Goal: Information Seeking & Learning: Learn about a topic

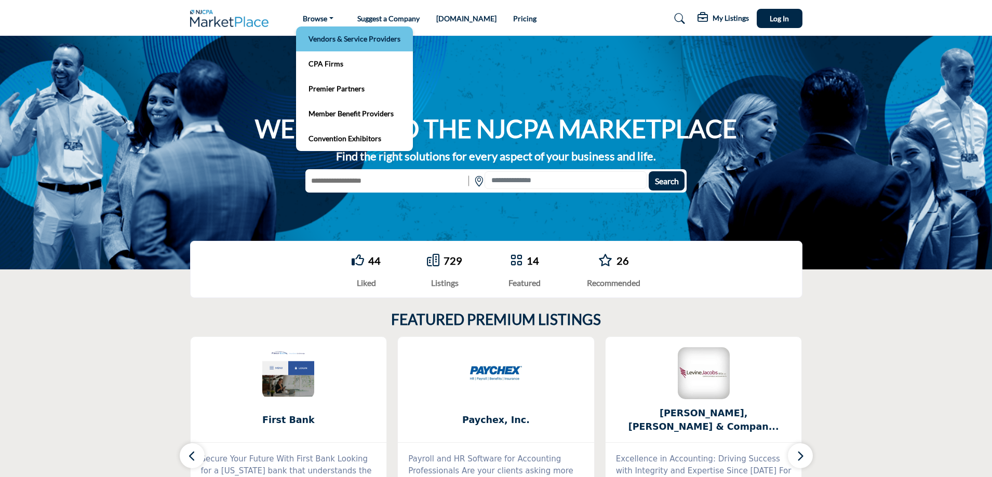
click at [356, 41] on link "Vendors & Service Providers" at bounding box center [354, 39] width 106 height 15
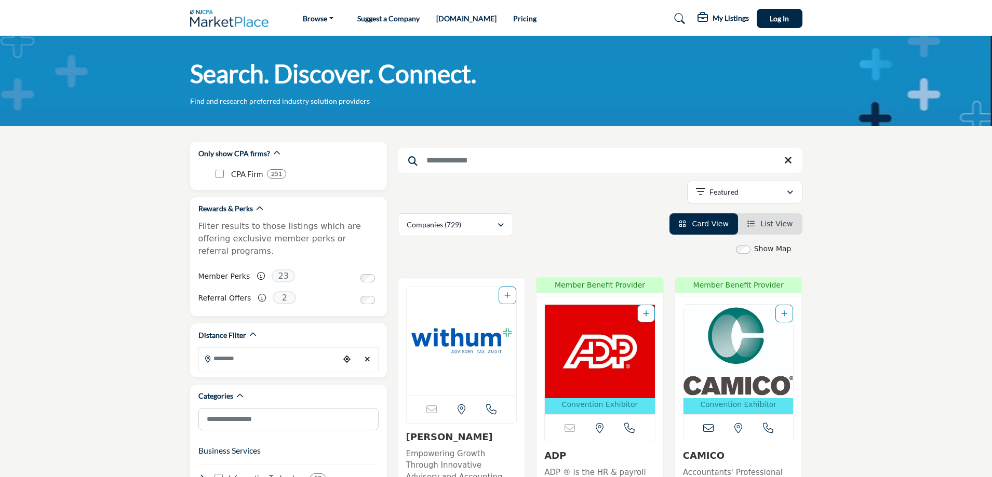
click at [397, 17] on link "Suggest a Company" at bounding box center [388, 18] width 62 height 9
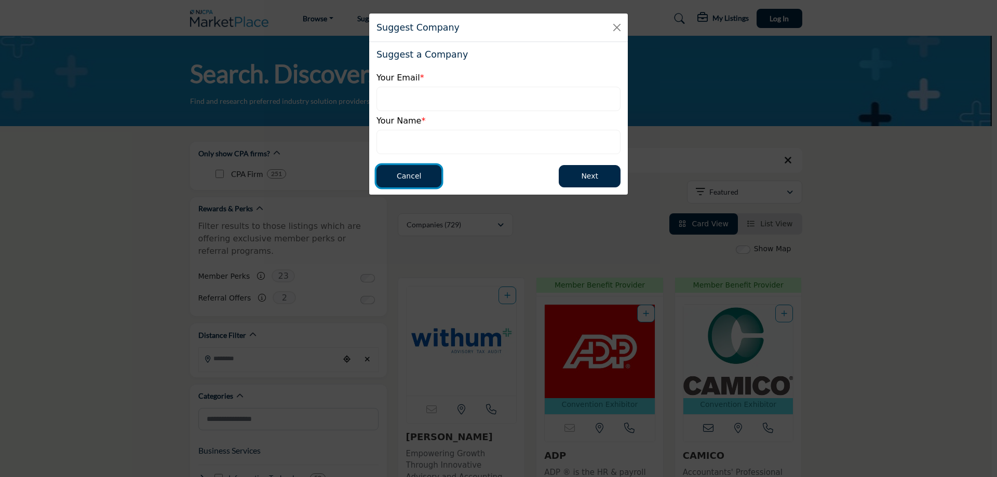
click at [424, 177] on button "Cancel" at bounding box center [409, 176] width 65 height 22
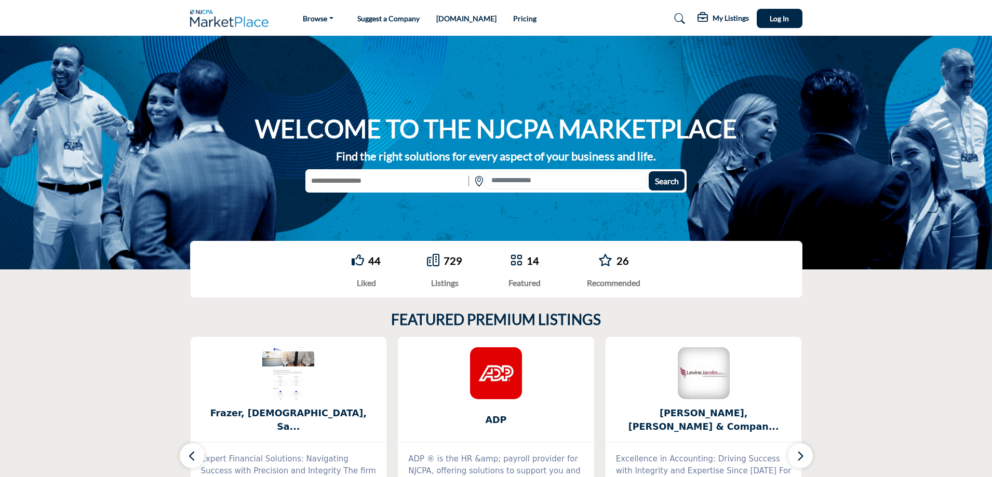
click at [519, 261] on icon at bounding box center [516, 260] width 12 height 12
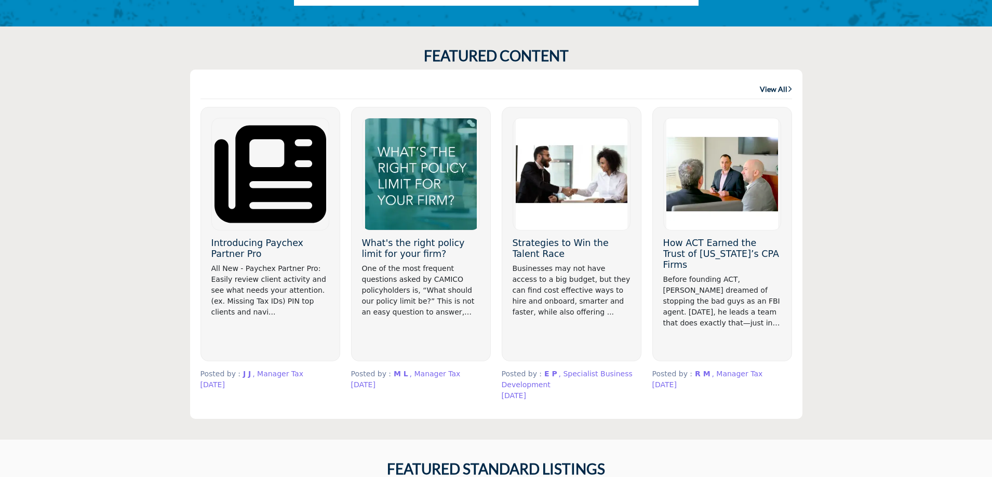
scroll to position [631, 0]
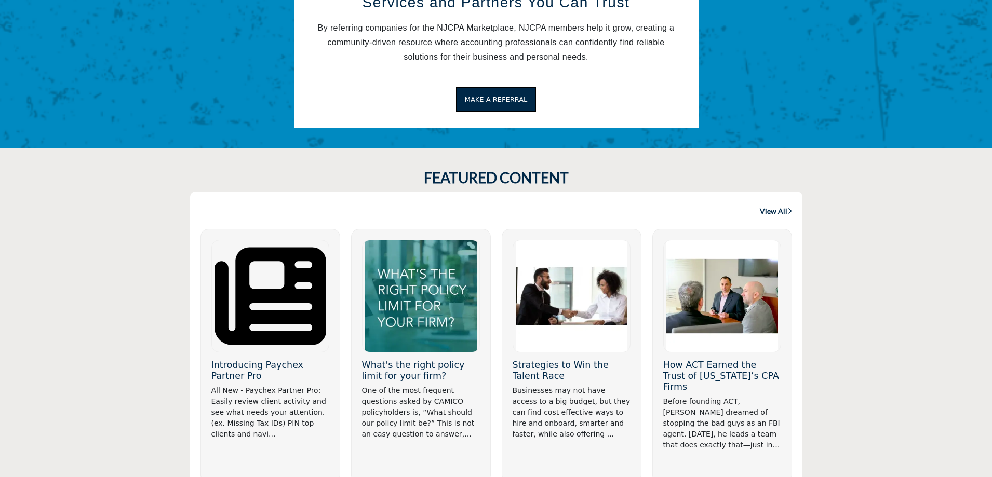
click at [779, 209] on link "View All" at bounding box center [776, 211] width 32 height 10
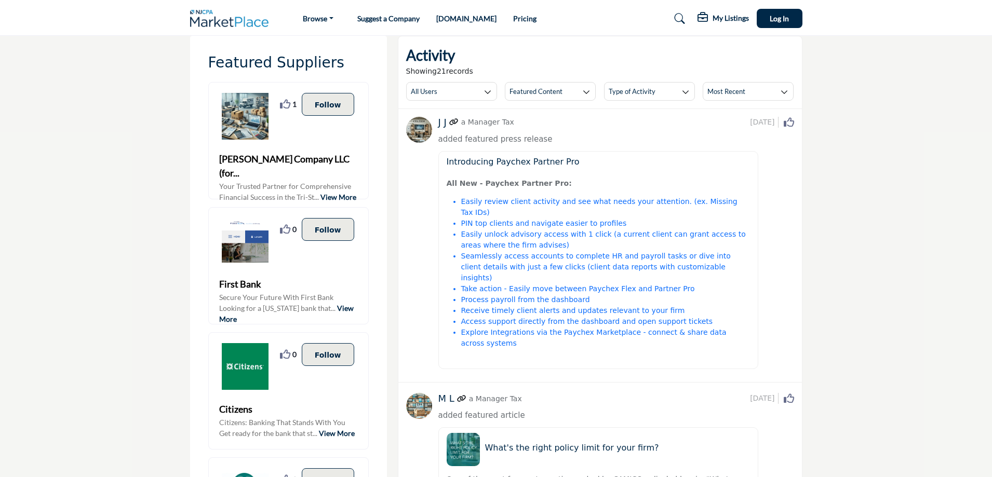
click at [216, 20] on img at bounding box center [232, 18] width 84 height 17
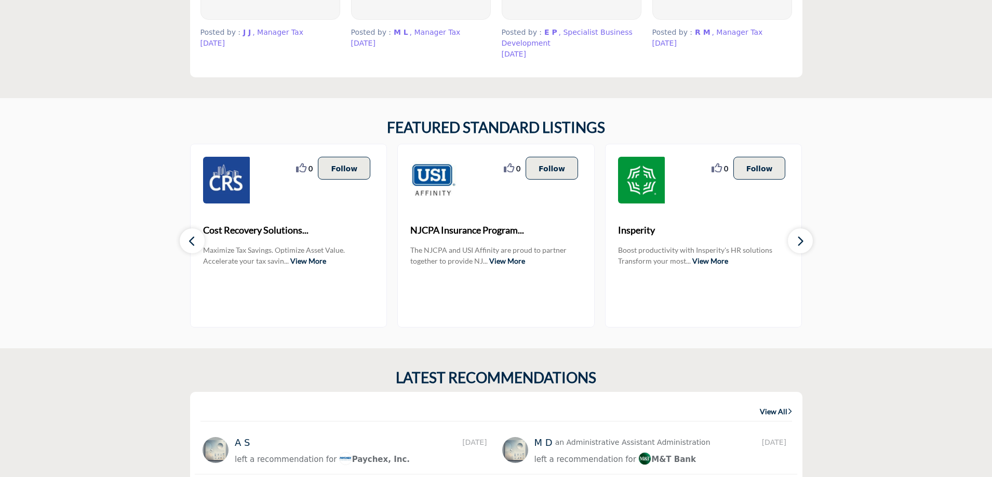
scroll to position [1103, 0]
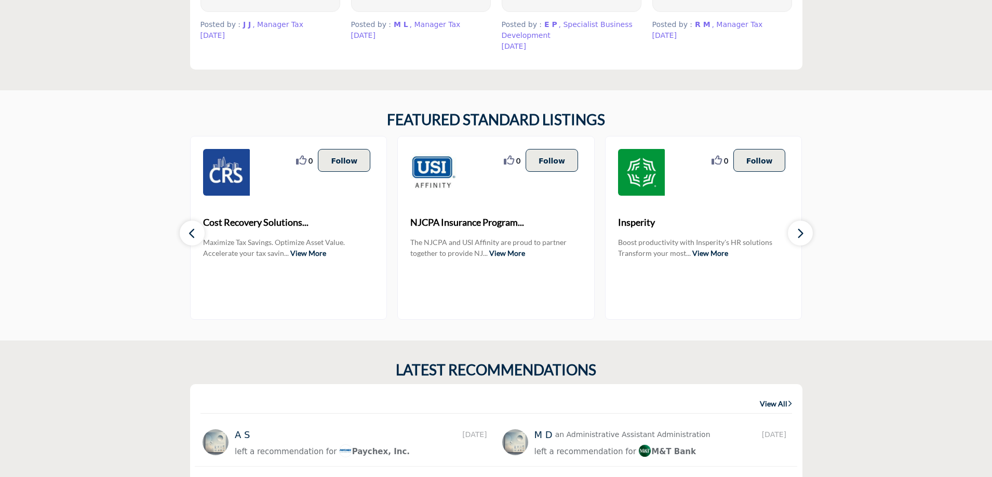
click at [802, 227] on icon "button" at bounding box center [800, 233] width 8 height 13
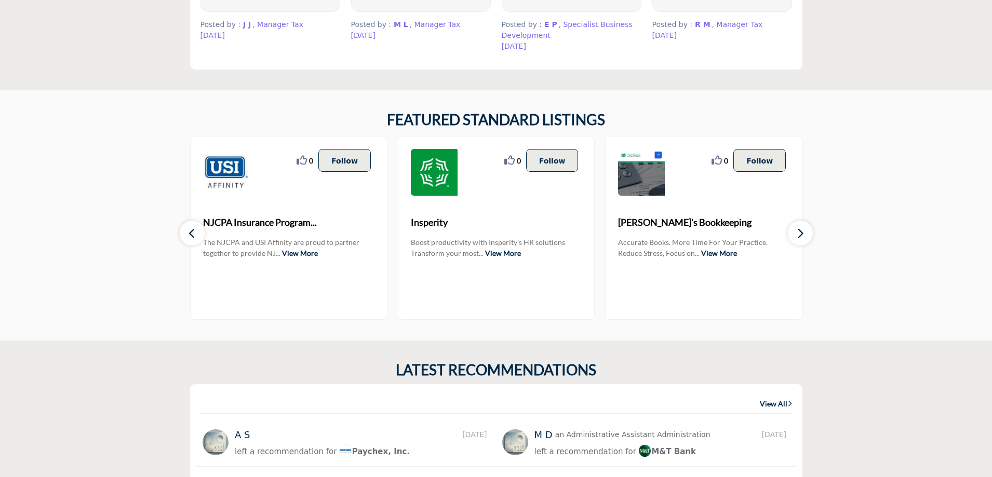
click at [802, 227] on icon "button" at bounding box center [800, 233] width 8 height 13
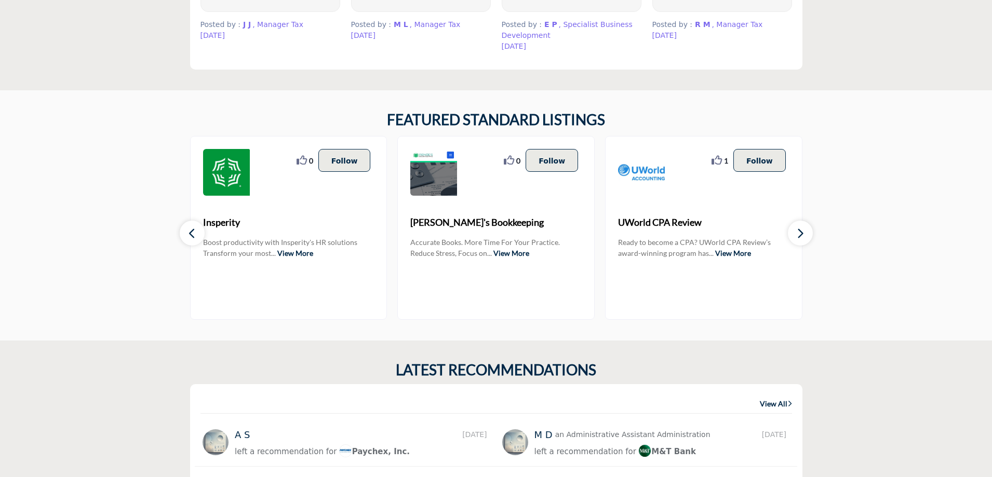
click at [802, 227] on icon "button" at bounding box center [800, 233] width 8 height 13
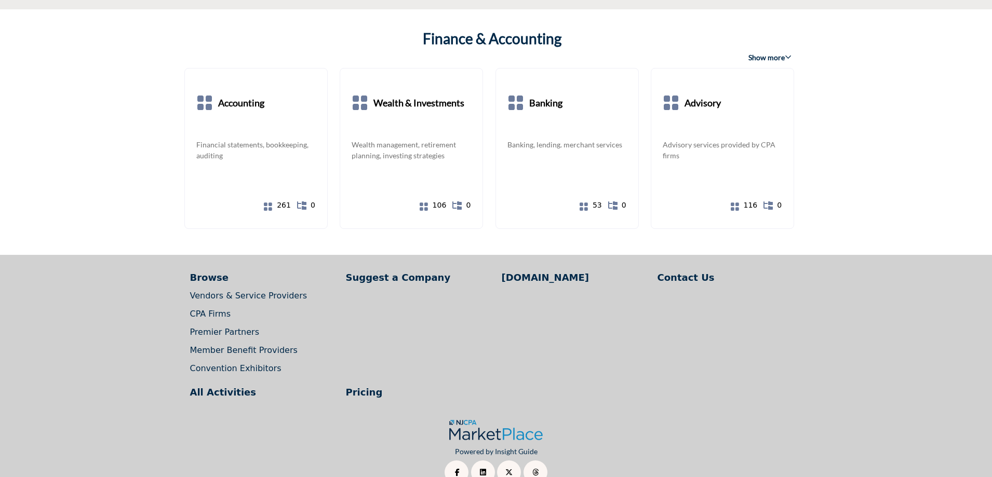
scroll to position [1934, 0]
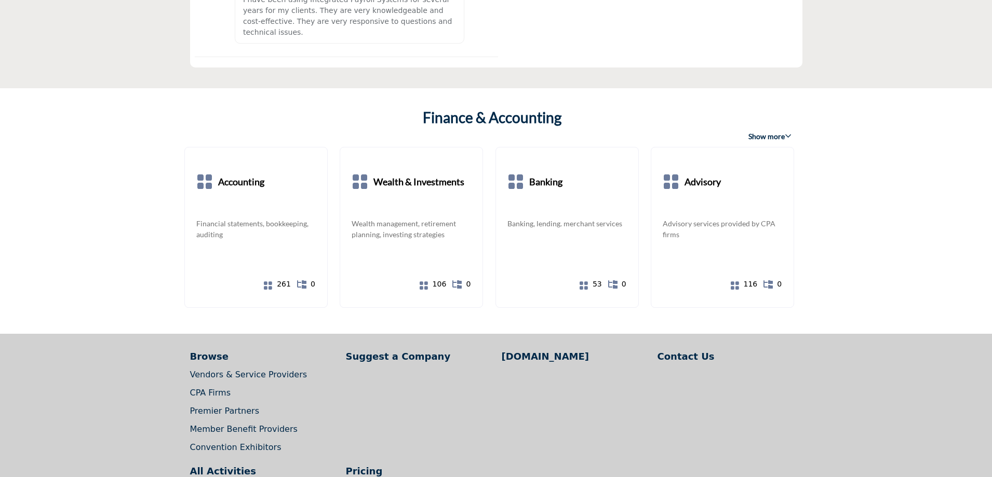
click at [784, 131] on span "Show more" at bounding box center [770, 136] width 43 height 10
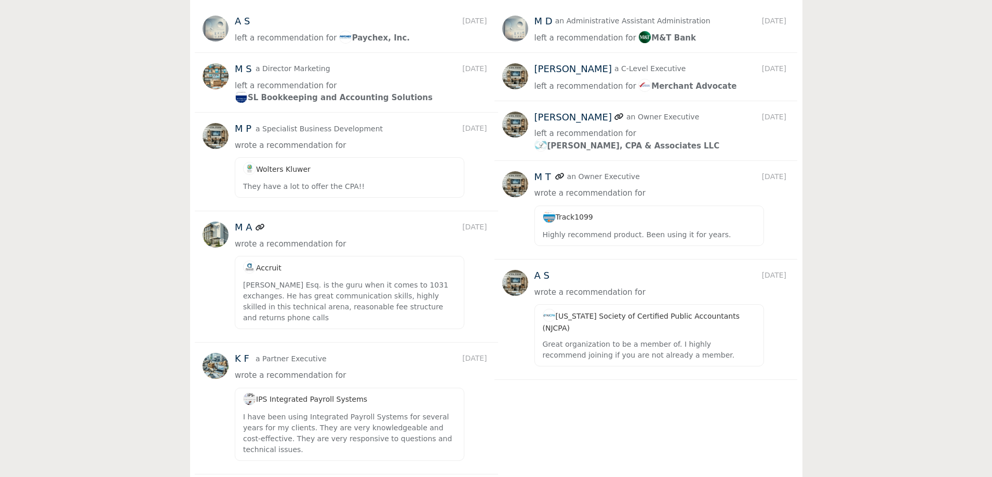
scroll to position [1099, 0]
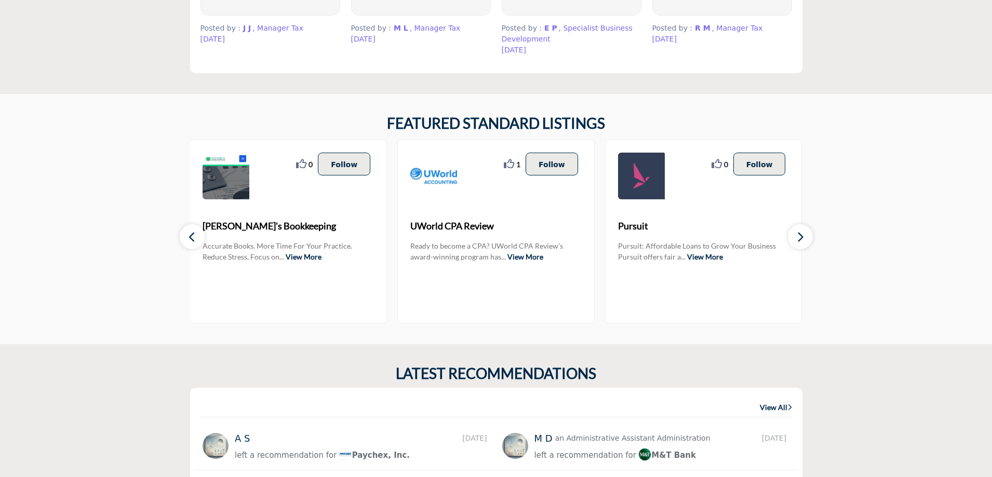
drag, startPoint x: 202, startPoint y: 232, endPoint x: 168, endPoint y: 209, distance: 40.8
click at [168, 209] on section "FEATURED STANDARD LISTINGS 0 0 Follow Following Cost Recovery Solutions... ... …" at bounding box center [496, 219] width 992 height 251
click at [190, 233] on icon "button" at bounding box center [192, 237] width 8 height 13
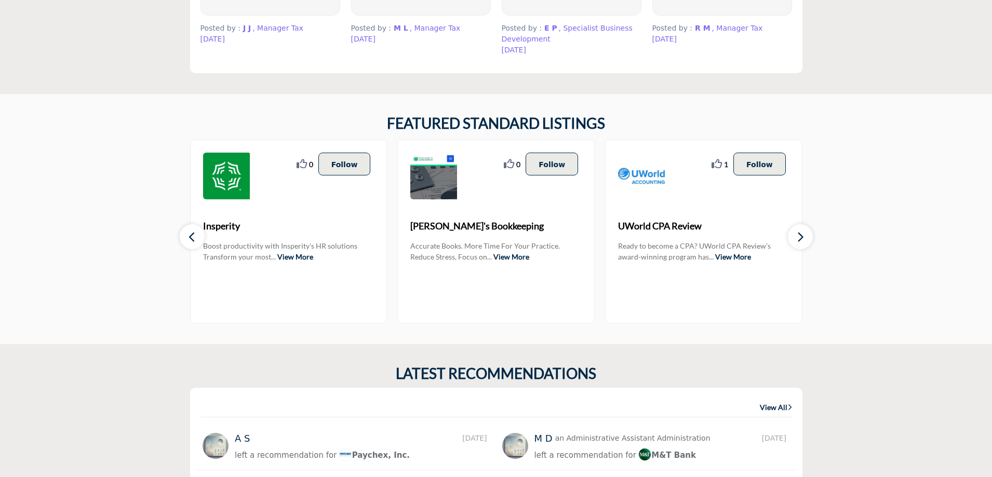
click at [190, 233] on icon "button" at bounding box center [192, 237] width 8 height 13
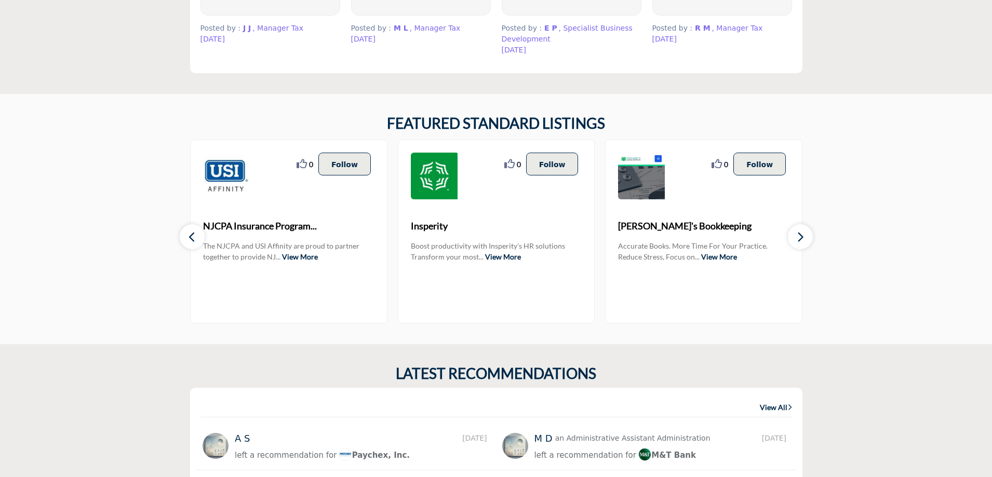
click at [190, 233] on icon "button" at bounding box center [192, 237] width 8 height 13
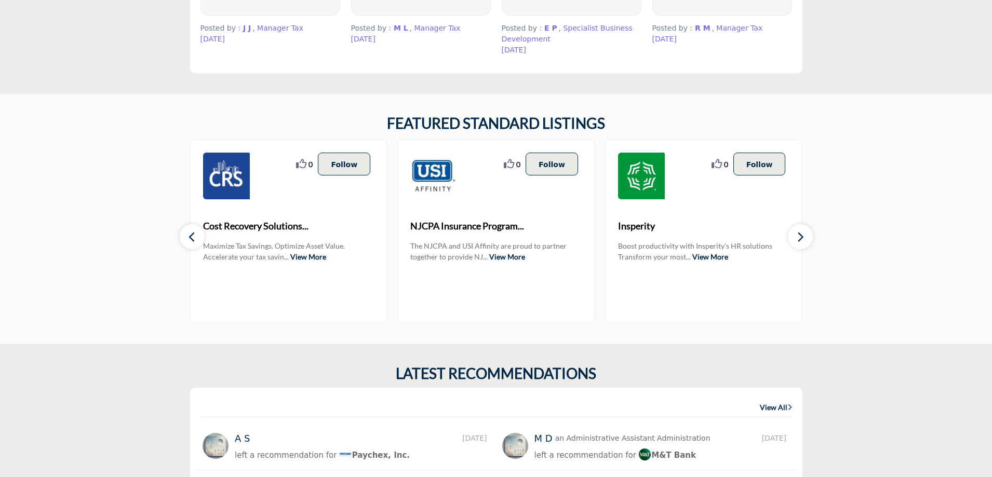
click at [190, 233] on icon "button" at bounding box center [192, 237] width 8 height 13
click at [966, 218] on section "FEATURED STANDARD LISTINGS 0 0 Follow Following Cost Recovery Solutions... ... …" at bounding box center [496, 219] width 992 height 251
drag, startPoint x: 990, startPoint y: 117, endPoint x: 997, endPoint y: 44, distance: 73.6
click at [992, 44] on html "Browse Vendors & Service Providers" at bounding box center [496, 240] width 992 height 2678
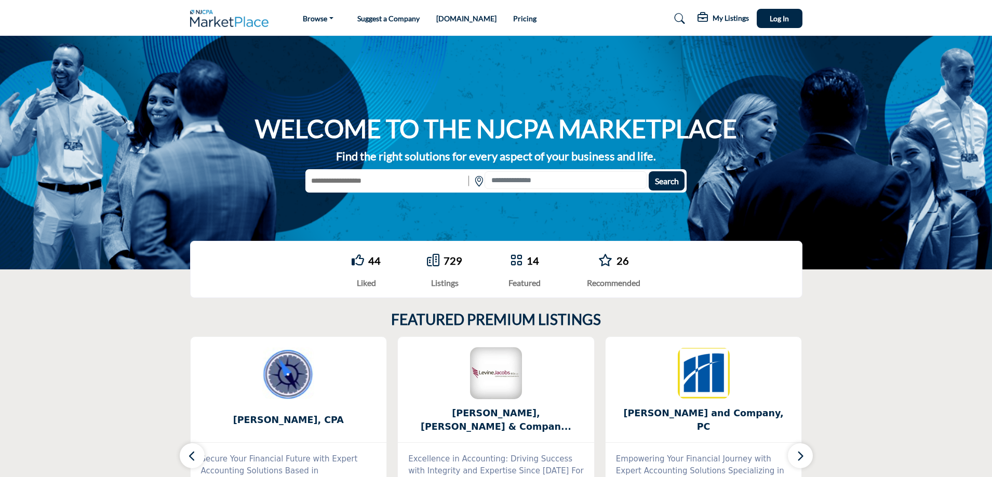
scroll to position [1099, 0]
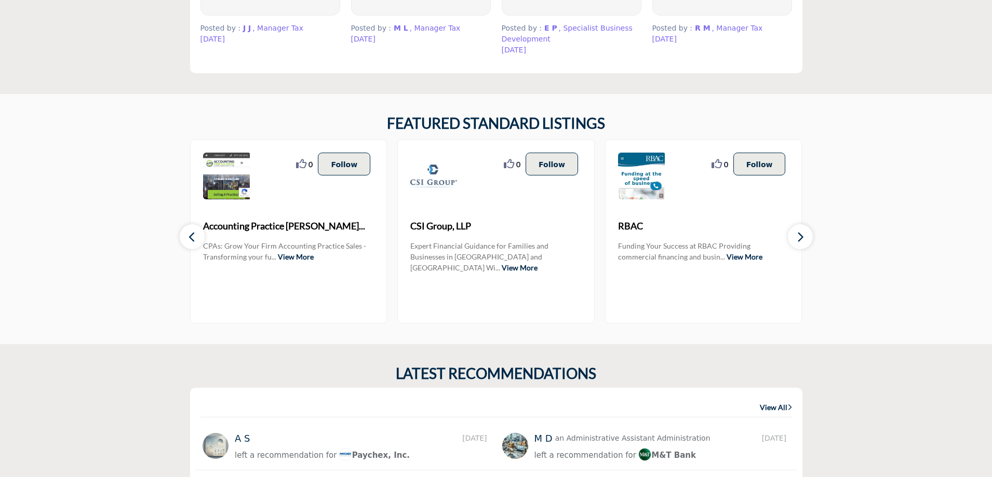
drag, startPoint x: 947, startPoint y: 178, endPoint x: 939, endPoint y: 269, distance: 91.3
click at [939, 269] on section "FEATURED STANDARD LISTINGS 0 0 Follow Following Accounting Practice [PERSON_NAM…" at bounding box center [496, 219] width 992 height 251
click at [780, 405] on link "View All" at bounding box center [776, 408] width 32 height 10
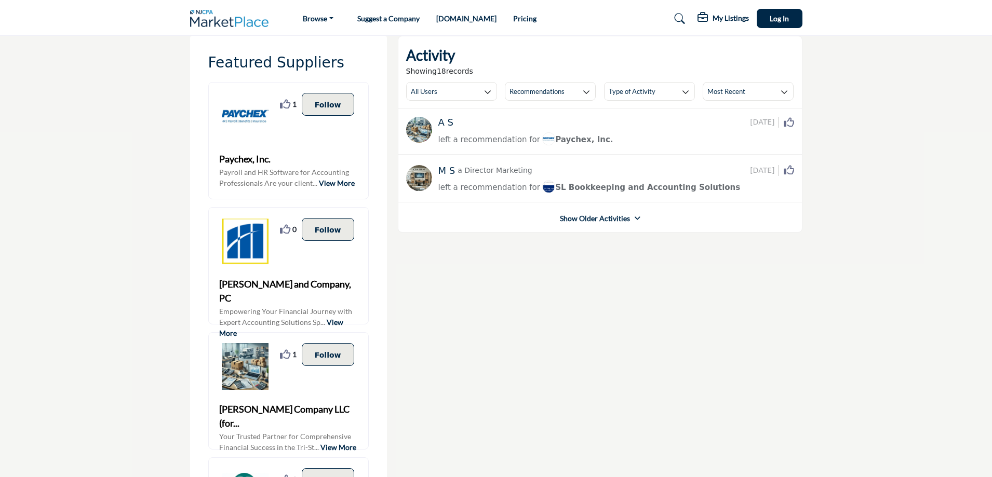
click at [625, 220] on link "Show Older Activities" at bounding box center [595, 218] width 70 height 10
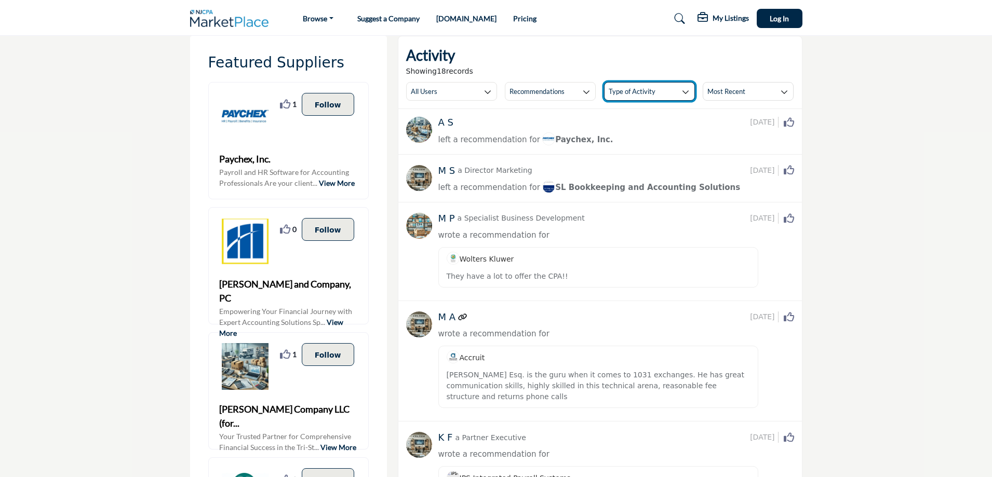
click at [690, 89] on button "Type of Activity" at bounding box center [649, 91] width 91 height 19
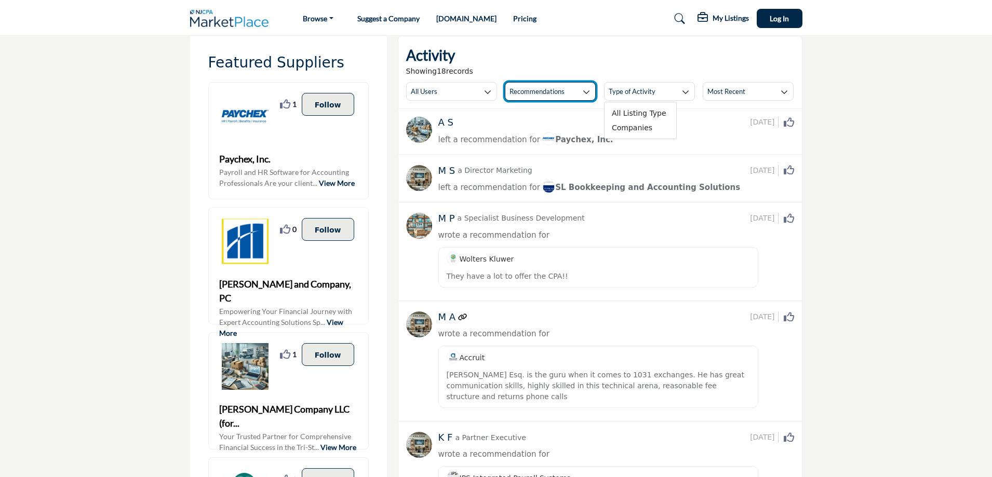
click at [581, 92] on button "Recommendations" at bounding box center [550, 91] width 91 height 19
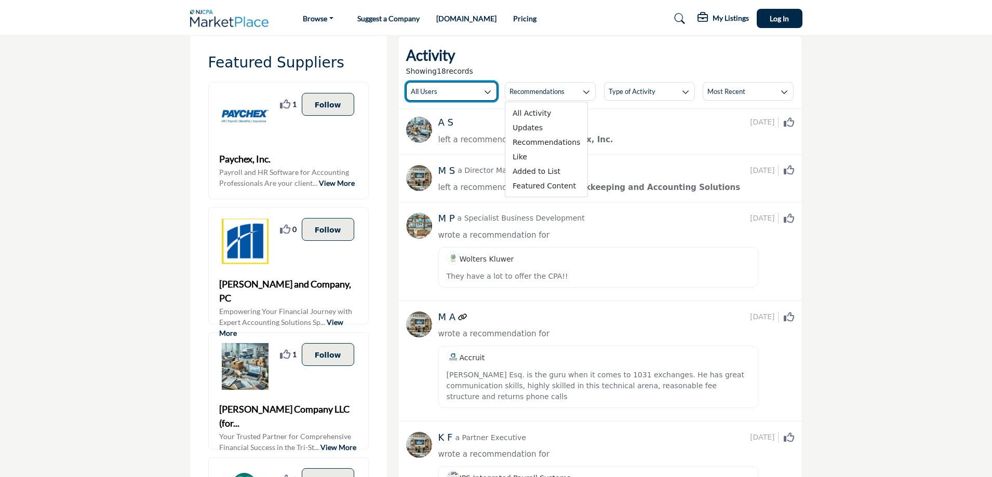
click at [486, 92] on icon "button" at bounding box center [487, 91] width 7 height 7
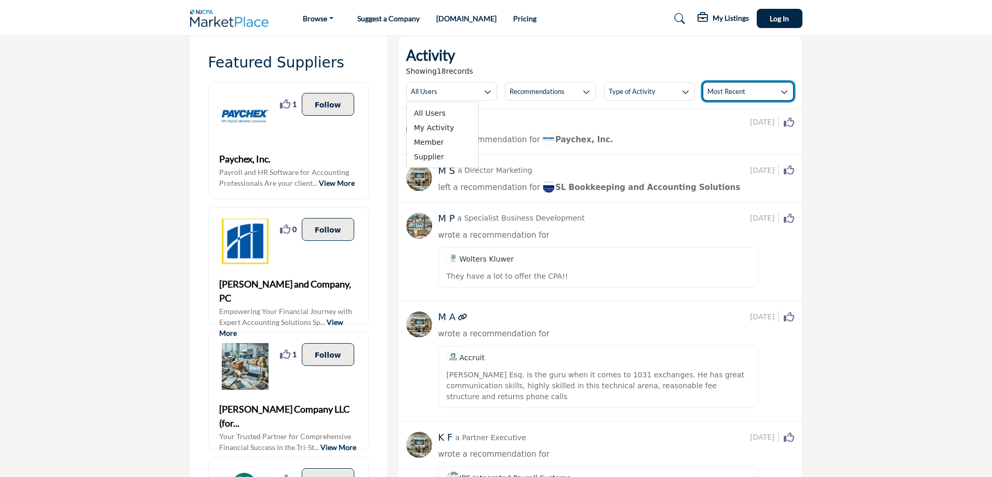
click at [785, 90] on icon "button" at bounding box center [784, 91] width 7 height 7
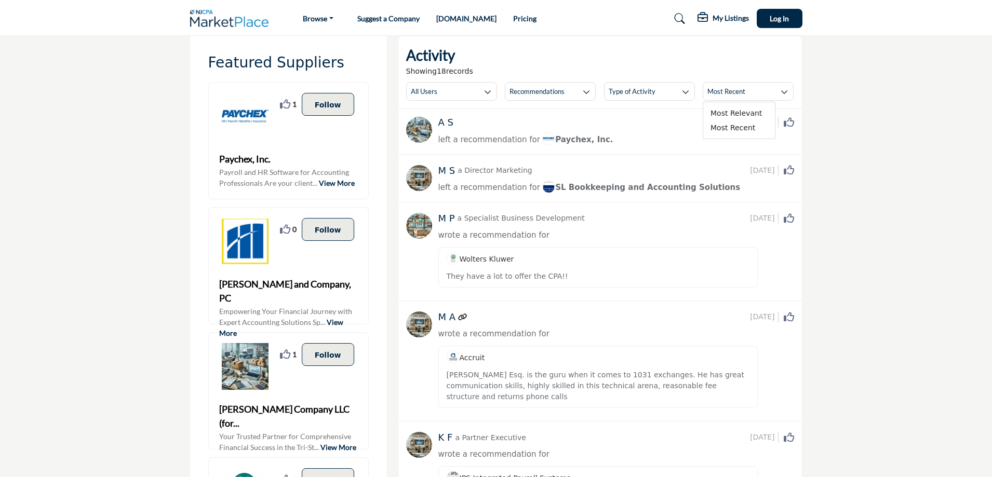
click at [332, 351] on p "Follow" at bounding box center [328, 354] width 26 height 11
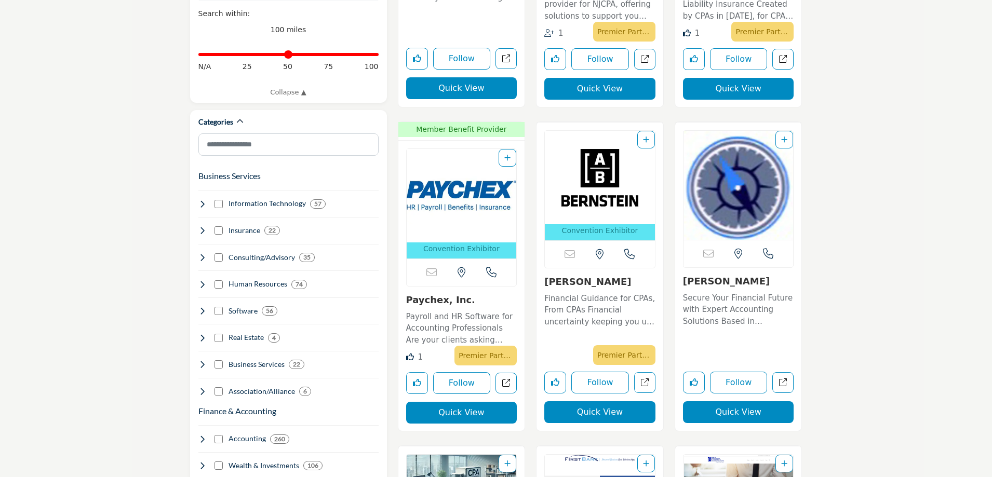
scroll to position [486, 0]
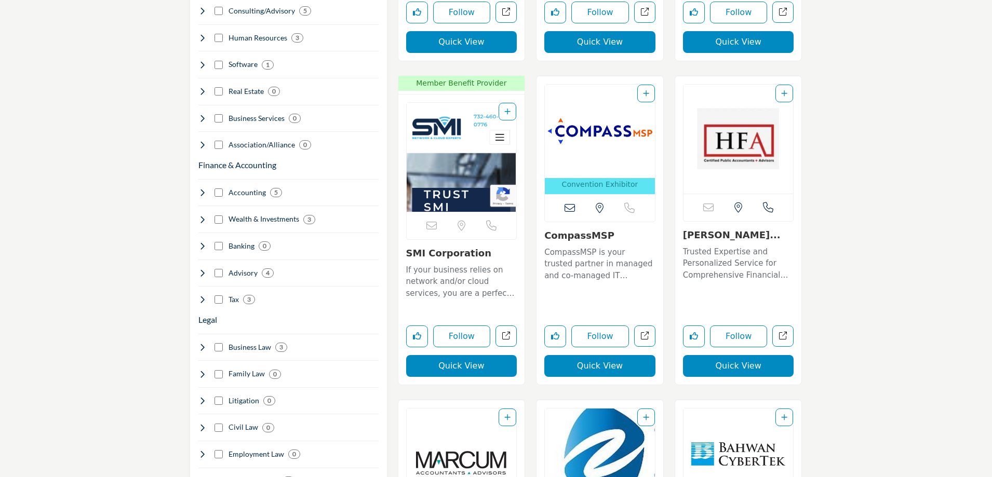
scroll to position [987, 0]
